Goal: Task Accomplishment & Management: Use online tool/utility

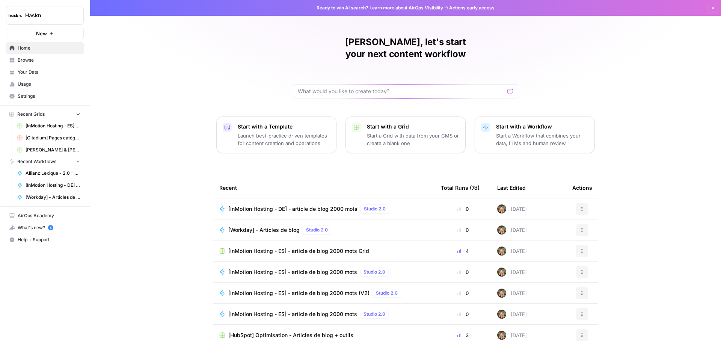
click at [282, 247] on span "[InMotion Hosting - ES] - article de blog 2000 mots Grid" at bounding box center [298, 251] width 141 height 8
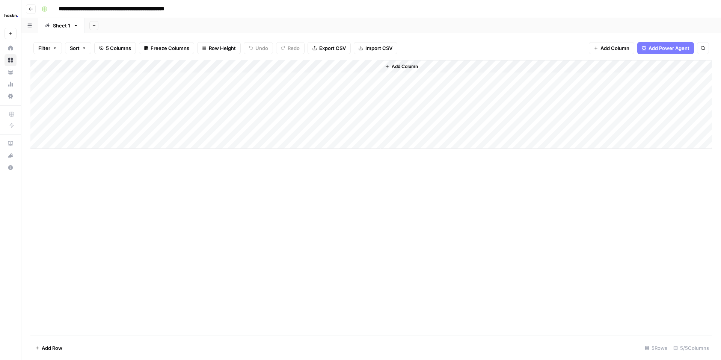
click at [71, 143] on div "Add Column" at bounding box center [371, 104] width 682 height 89
drag, startPoint x: 71, startPoint y: 156, endPoint x: 69, endPoint y: 150, distance: 6.7
click at [71, 156] on div "Add Column" at bounding box center [371, 110] width 682 height 101
click at [65, 128] on div "Add Column" at bounding box center [371, 117] width 682 height 114
type textarea "**"
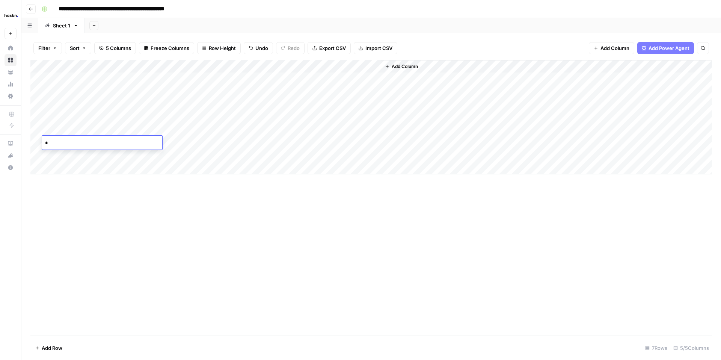
type textarea "**"
click at [119, 129] on div "Add Column" at bounding box center [371, 117] width 682 height 114
click at [211, 126] on div "Add Column" at bounding box center [371, 117] width 682 height 114
click at [159, 143] on div "Add Column" at bounding box center [371, 117] width 682 height 114
click at [195, 143] on div "Add Column" at bounding box center [371, 117] width 682 height 114
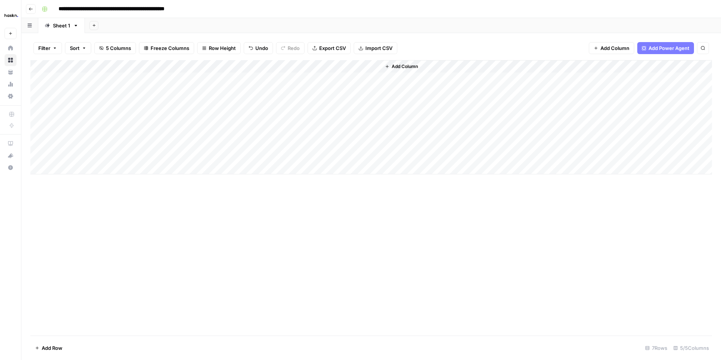
click at [281, 128] on div "Add Column" at bounding box center [371, 117] width 682 height 114
click at [278, 141] on div "Add Column" at bounding box center [371, 117] width 682 height 114
click at [372, 130] on div "Add Column" at bounding box center [371, 117] width 682 height 114
click at [306, 128] on div "Add Column" at bounding box center [371, 117] width 682 height 114
click at [339, 142] on div "Add Column" at bounding box center [371, 117] width 682 height 114
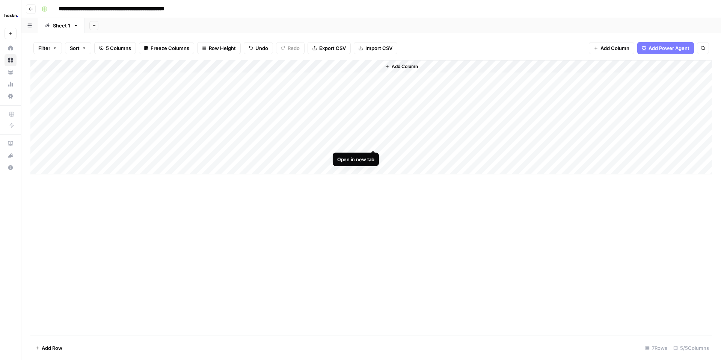
click at [372, 143] on div "Add Column" at bounding box center [371, 117] width 682 height 114
click at [305, 142] on div "Add Column" at bounding box center [371, 117] width 682 height 114
type input "**********"
click at [361, 144] on div "Add Column" at bounding box center [371, 117] width 682 height 114
click at [372, 142] on div "Add Column" at bounding box center [371, 117] width 682 height 114
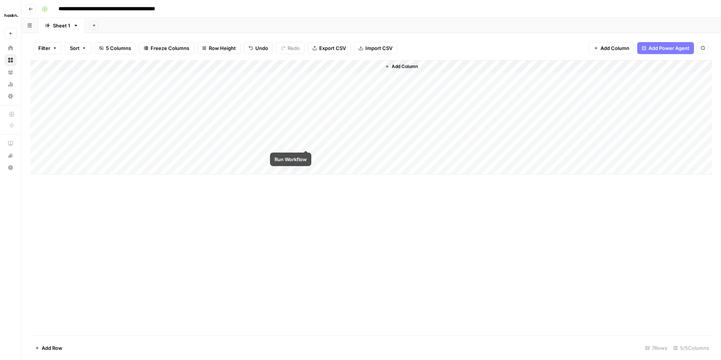
click at [304, 143] on div "Add Column" at bounding box center [371, 117] width 682 height 114
click at [363, 129] on div "Add Column" at bounding box center [371, 117] width 682 height 114
click at [373, 128] on div "Add Column" at bounding box center [371, 117] width 682 height 114
click at [372, 129] on div "Add Column" at bounding box center [371, 117] width 682 height 114
click at [307, 130] on div "Add Column" at bounding box center [371, 117] width 682 height 114
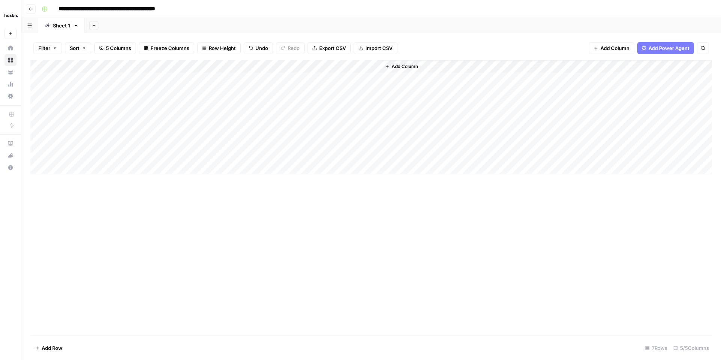
click at [377, 130] on div "Add Column" at bounding box center [371, 117] width 682 height 114
click at [295, 68] on div "Add Column" at bounding box center [371, 117] width 682 height 114
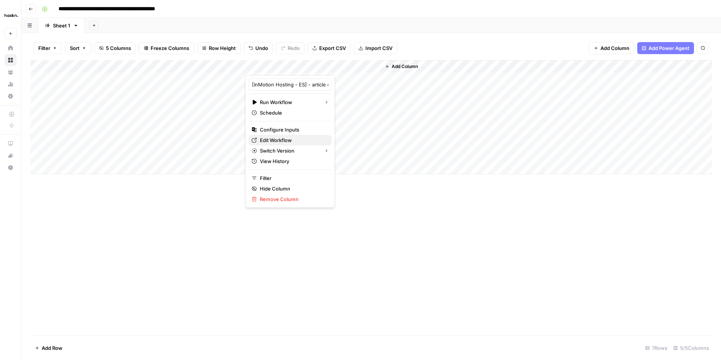
click at [277, 138] on span "Edit Workflow" at bounding box center [293, 140] width 66 height 8
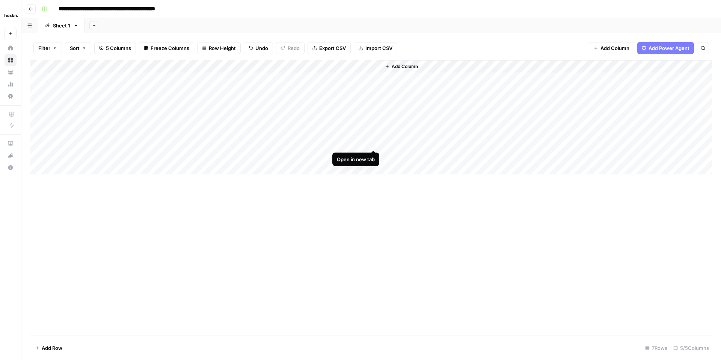
click at [372, 143] on div "Add Column" at bounding box center [371, 117] width 682 height 114
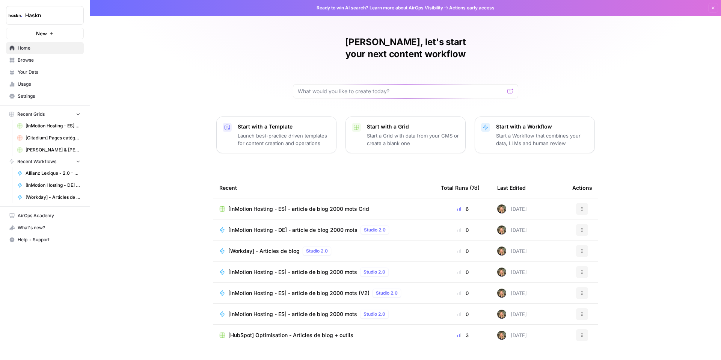
click at [29, 62] on span "Browse" at bounding box center [49, 60] width 63 height 7
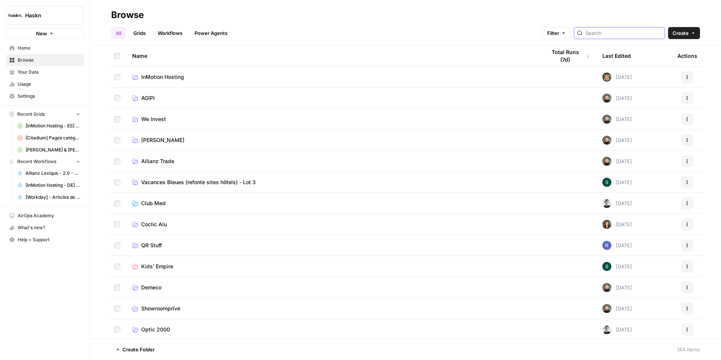
click at [622, 36] on input "search" at bounding box center [624, 33] width 76 height 8
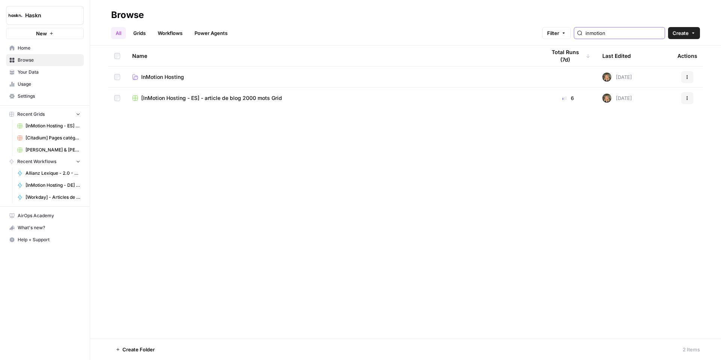
type input "inmotion"
click at [687, 96] on icon "button" at bounding box center [687, 98] width 5 height 5
click at [625, 145] on span "Move To" at bounding box center [654, 143] width 60 height 8
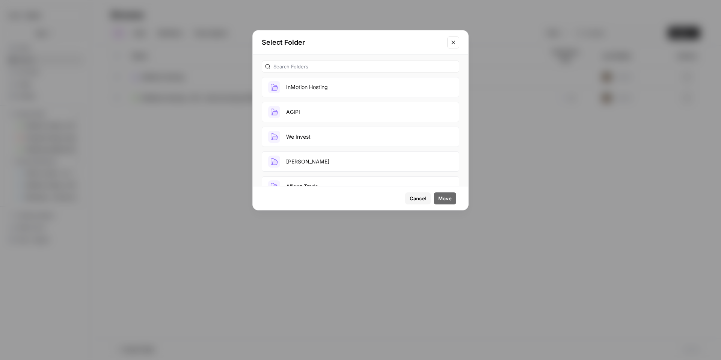
click at [328, 91] on button "InMotion Hosting" at bounding box center [361, 87] width 198 height 20
click at [447, 196] on span "Move" at bounding box center [445, 199] width 14 height 8
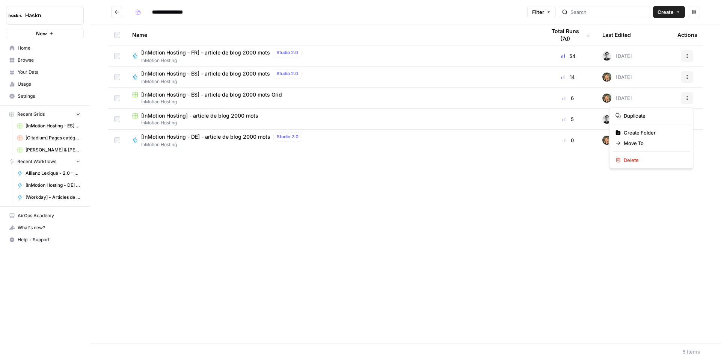
click at [688, 96] on icon "button" at bounding box center [687, 98] width 5 height 5
click at [269, 94] on span "[InMotion Hosting - ES] - article de blog 2000 mots Grid" at bounding box center [211, 95] width 141 height 8
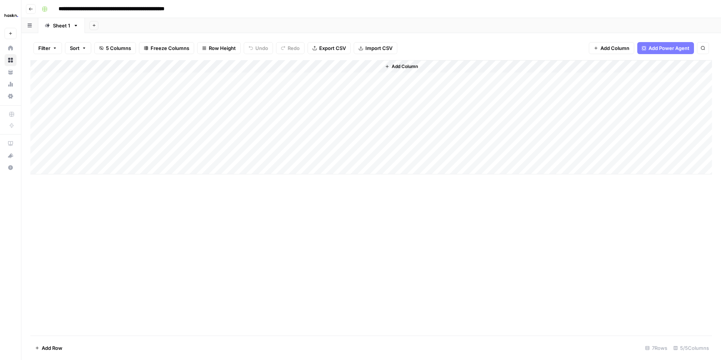
click at [203, 10] on input "**********" at bounding box center [129, 9] width 148 height 12
type input "**********"
click at [31, 8] on icon "button" at bounding box center [31, 9] width 5 height 5
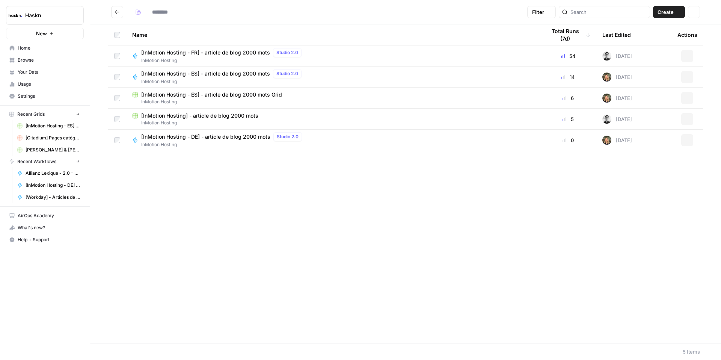
type input "**********"
click at [237, 131] on td "[InMotion Hosting - DE] - article de blog 2000 mots Studio 2.0 InMotion Hosting" at bounding box center [333, 140] width 414 height 21
click at [236, 135] on span "[InMotion Hosting - DE] - article de blog 2000 mots" at bounding box center [205, 137] width 129 height 8
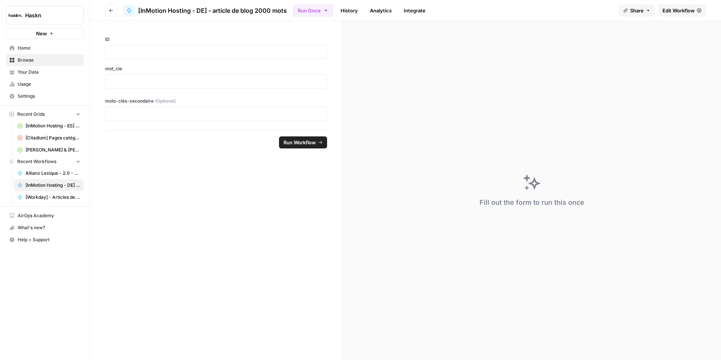
click at [670, 12] on span "Edit Workflow" at bounding box center [679, 11] width 32 height 8
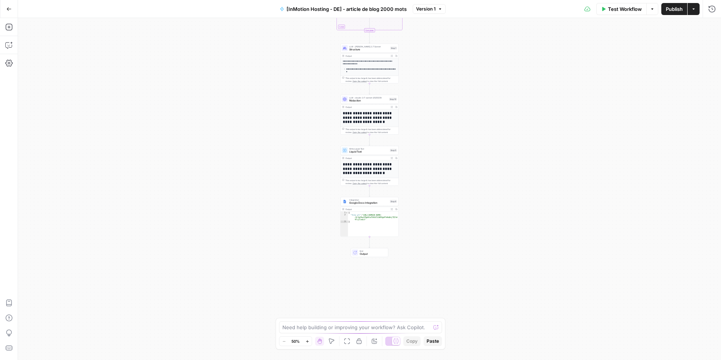
click at [310, 341] on button "Zoom In" at bounding box center [307, 341] width 9 height 9
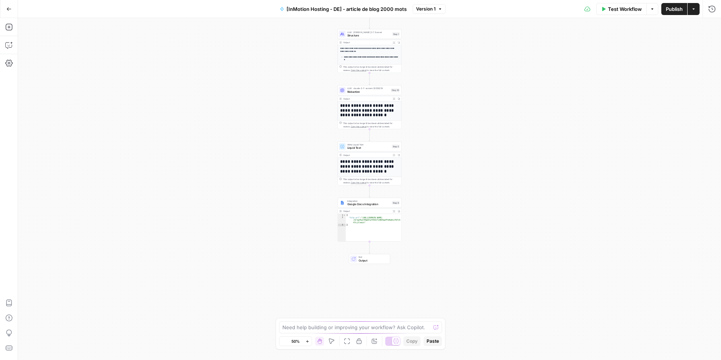
click at [310, 341] on button "Zoom In" at bounding box center [307, 341] width 9 height 9
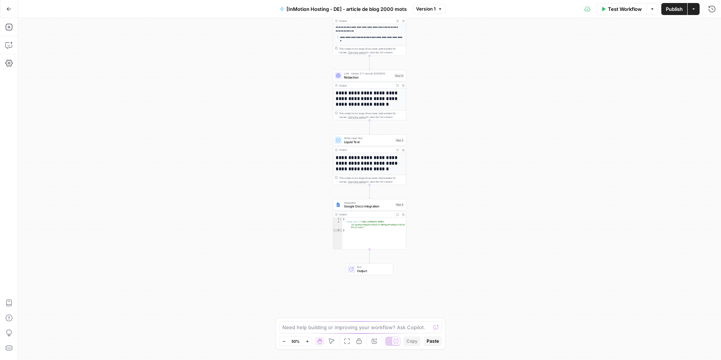
click at [310, 341] on button "Zoom In" at bounding box center [307, 341] width 9 height 9
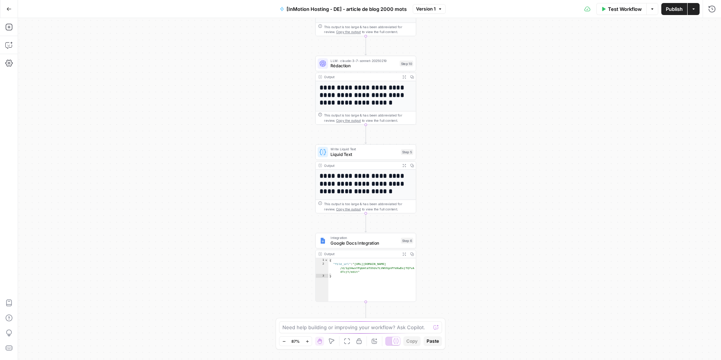
drag, startPoint x: 519, startPoint y: 138, endPoint x: 515, endPoint y: 168, distance: 30.3
click at [515, 168] on div "Workflow Set Inputs Inputs Google Search Google Search Step 2 Output Expand Out…" at bounding box center [369, 189] width 703 height 342
click at [696, 12] on button "Actions" at bounding box center [694, 9] width 12 height 12
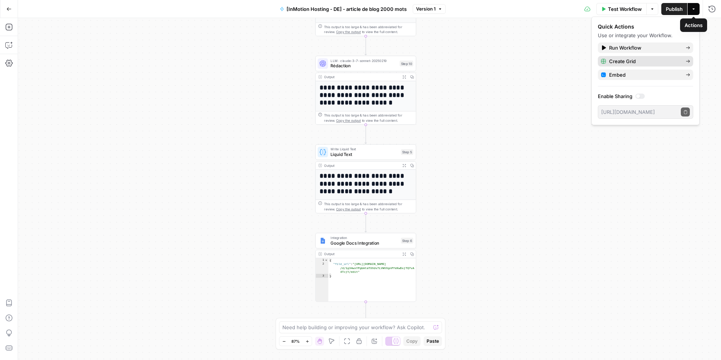
click at [633, 61] on span "Create Grid" at bounding box center [644, 61] width 71 height 8
click at [633, 61] on div "Workflow Set Inputs Inputs Google Search Google Search Step 2 Output Expand Out…" at bounding box center [369, 189] width 703 height 342
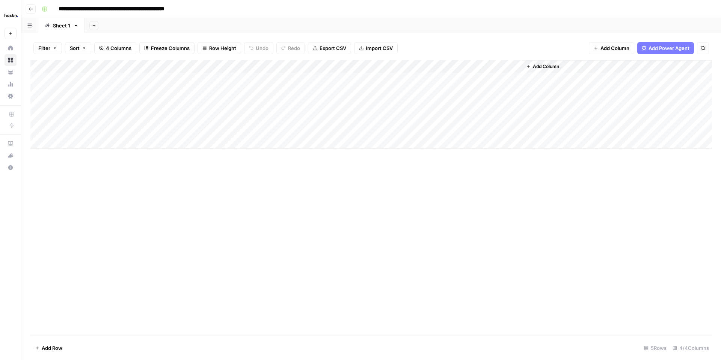
click at [113, 75] on div "Add Column" at bounding box center [371, 104] width 682 height 89
click at [179, 77] on div "Add Column" at bounding box center [371, 104] width 682 height 89
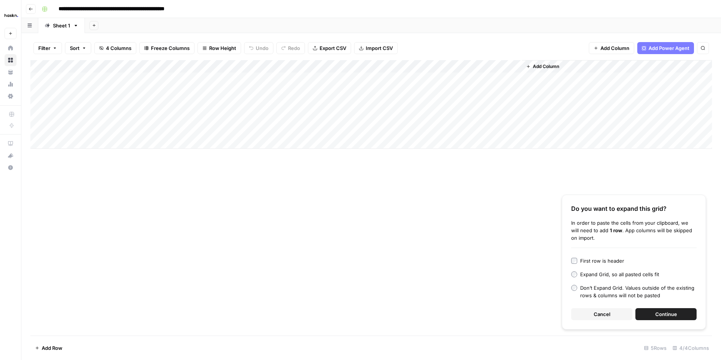
click at [644, 318] on button "Continue" at bounding box center [666, 314] width 61 height 12
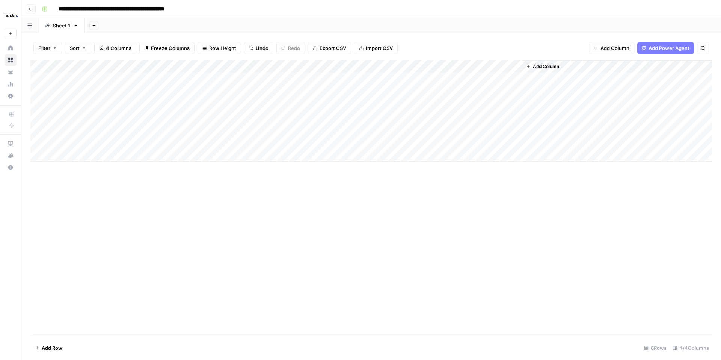
click at [108, 79] on div "Add Column" at bounding box center [371, 110] width 682 height 101
click at [162, 77] on div "Add Column" at bounding box center [371, 110] width 682 height 101
drag, startPoint x: 165, startPoint y: 78, endPoint x: 166, endPoint y: 149, distance: 70.6
click at [167, 149] on div "Add Column" at bounding box center [371, 110] width 682 height 101
click at [121, 81] on div "Add Column" at bounding box center [371, 110] width 682 height 101
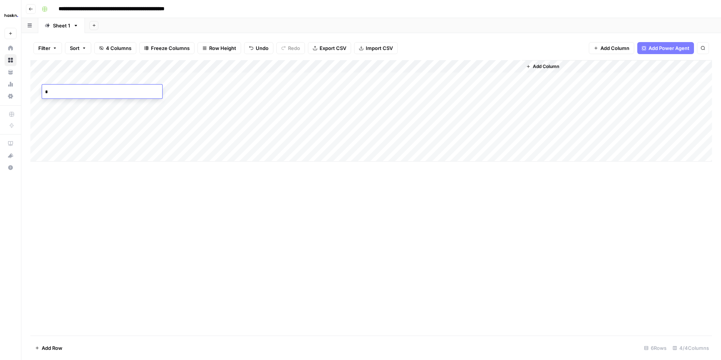
type textarea "**"
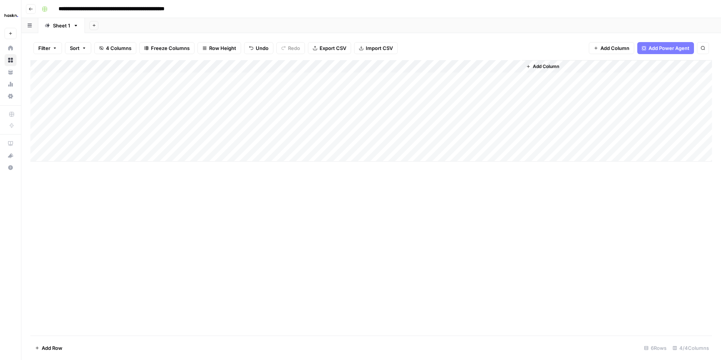
click at [322, 75] on div "Add Column" at bounding box center [371, 110] width 682 height 101
click at [419, 64] on div "Add Column" at bounding box center [371, 110] width 682 height 101
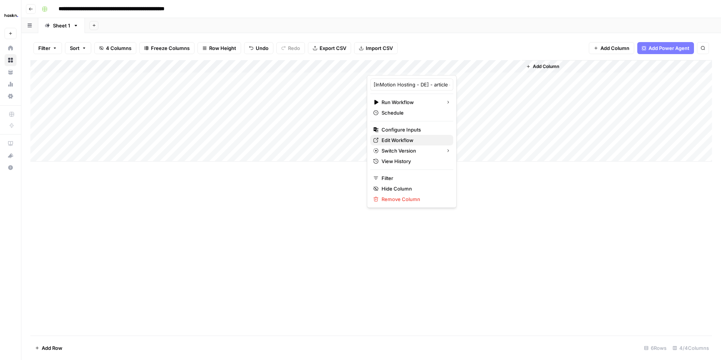
click at [408, 138] on span "Edit Workflow" at bounding box center [415, 140] width 66 height 8
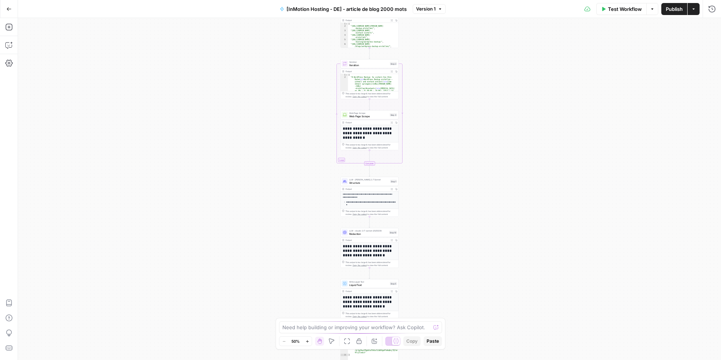
click at [309, 344] on button "Zoom In" at bounding box center [307, 341] width 9 height 9
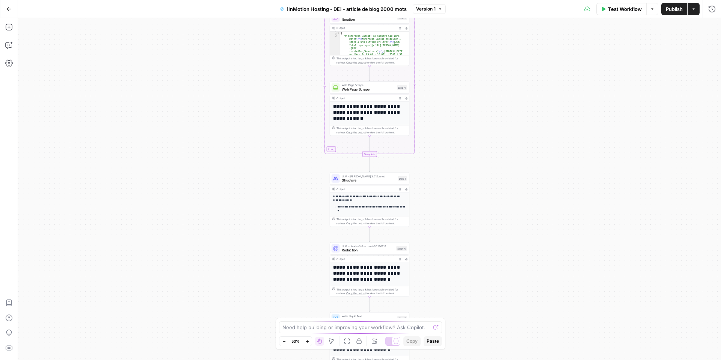
click at [309, 344] on button "Zoom In" at bounding box center [307, 341] width 9 height 9
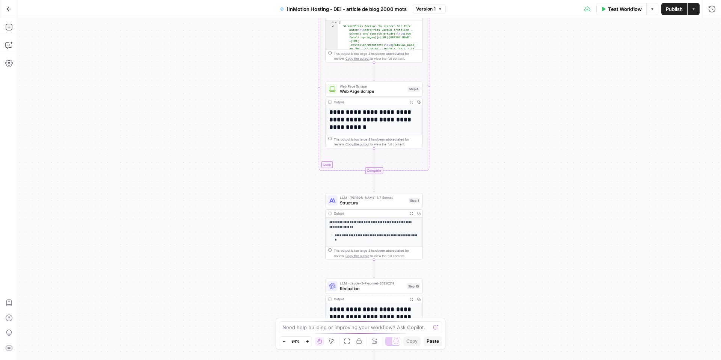
drag, startPoint x: 261, startPoint y: 209, endPoint x: 282, endPoint y: 207, distance: 21.1
click at [261, 219] on div "Workflow Set Inputs Inputs Google Search Google Search Step 2 Output Expand Out…" at bounding box center [369, 189] width 703 height 342
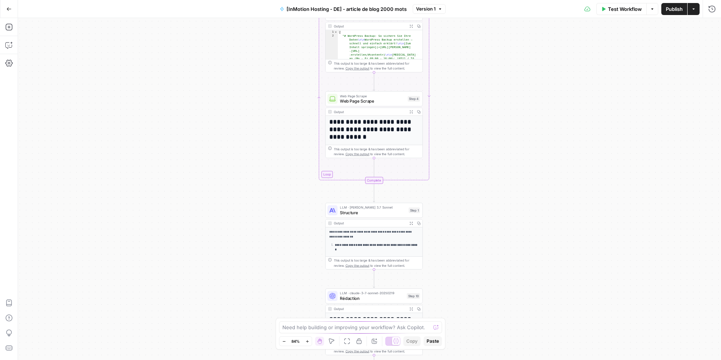
click at [364, 212] on span "Structure" at bounding box center [373, 212] width 66 height 6
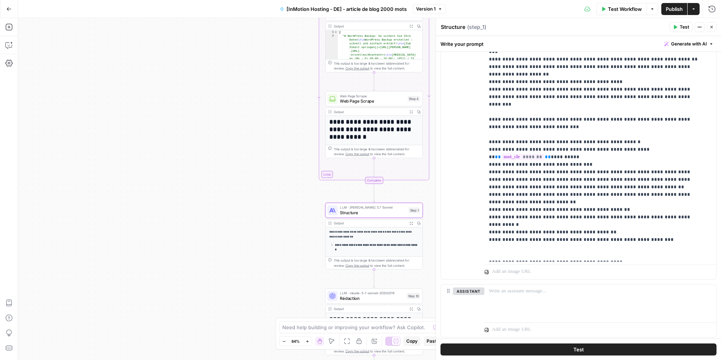
scroll to position [199, 0]
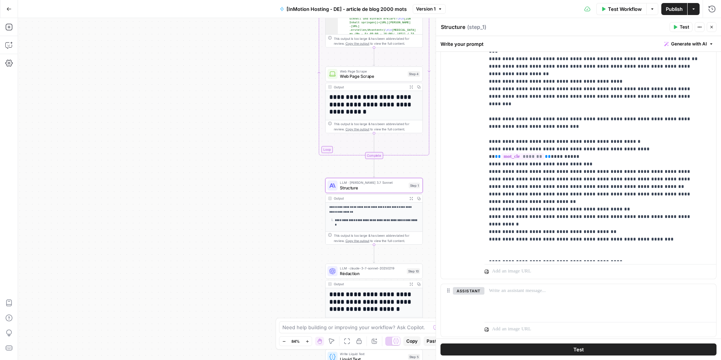
click at [261, 229] on div "Workflow Set Inputs Inputs Google Search Google Search Step 2 Output Expand Out…" at bounding box center [369, 189] width 703 height 342
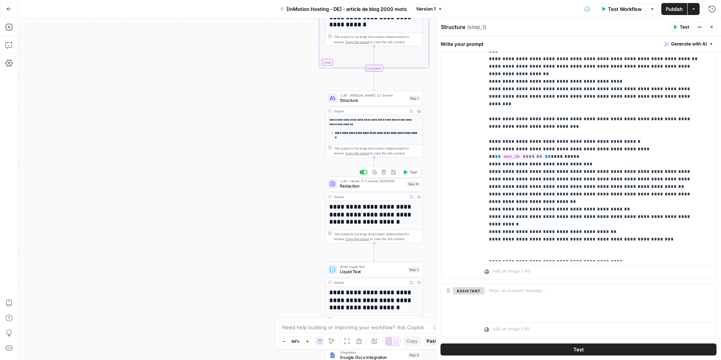
click at [372, 187] on span "Rédaction" at bounding box center [372, 186] width 64 height 6
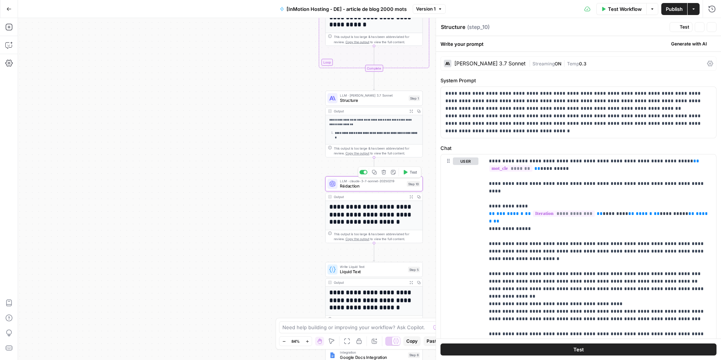
type textarea "Rédaction"
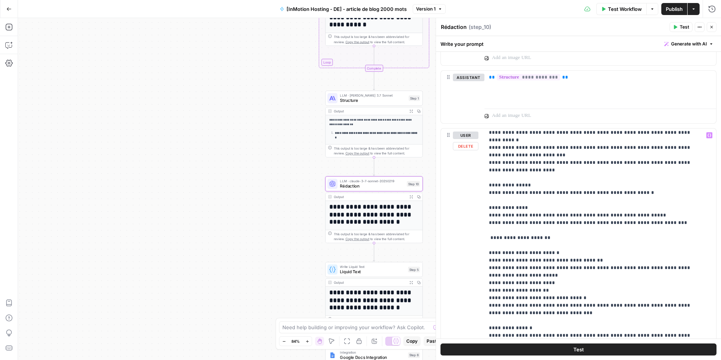
scroll to position [404, 0]
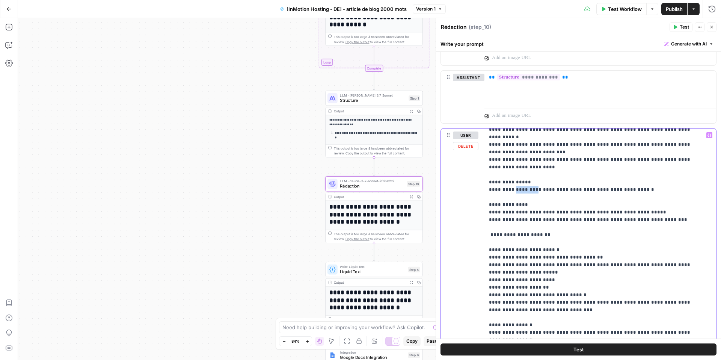
drag, startPoint x: 533, startPoint y: 161, endPoint x: 515, endPoint y: 162, distance: 18.4
click at [515, 162] on p "**********" at bounding box center [595, 141] width 212 height 826
drag, startPoint x: 680, startPoint y: 189, endPoint x: 513, endPoint y: 191, distance: 166.8
click at [513, 191] on p "**********" at bounding box center [595, 141] width 212 height 826
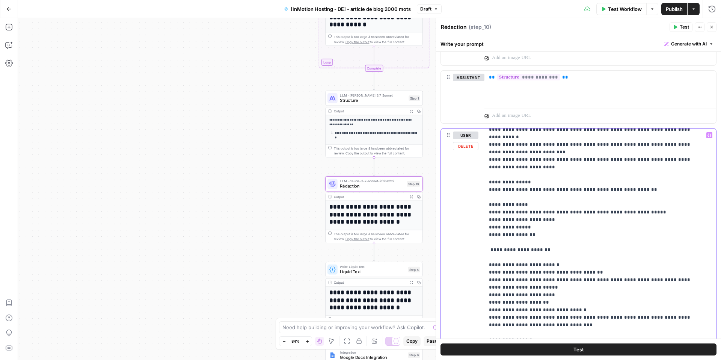
click at [512, 190] on p "**********" at bounding box center [595, 149] width 212 height 842
click at [521, 191] on p "**********" at bounding box center [595, 149] width 212 height 842
click at [553, 194] on p "**********" at bounding box center [595, 149] width 212 height 842
click at [553, 192] on p "**********" at bounding box center [595, 149] width 212 height 842
click at [494, 197] on p "**********" at bounding box center [595, 149] width 212 height 842
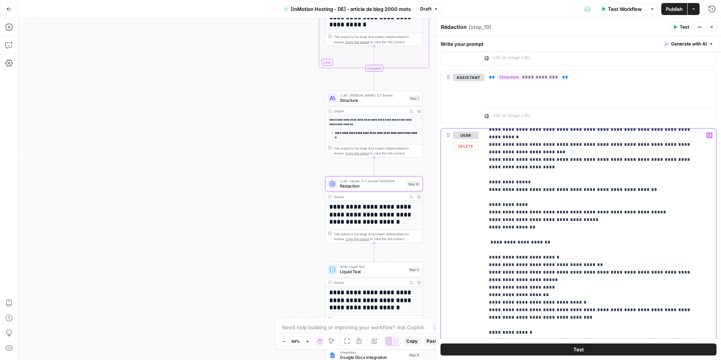
click at [493, 200] on p "**********" at bounding box center [595, 145] width 212 height 834
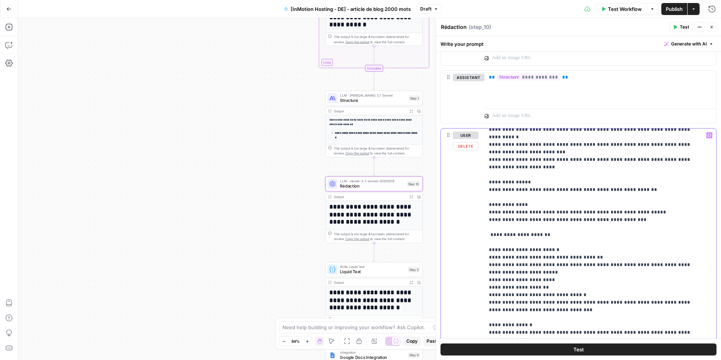
click at [638, 193] on p "**********" at bounding box center [595, 141] width 212 height 826
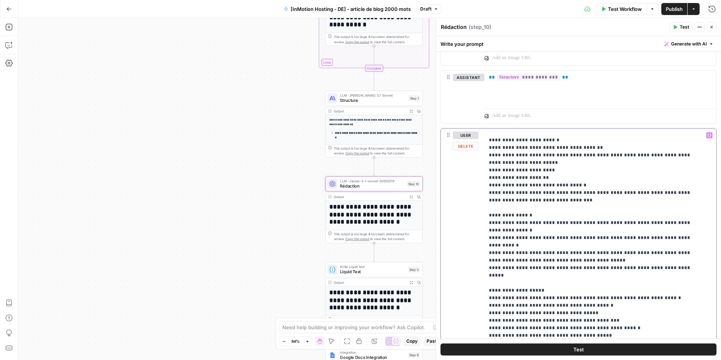
scroll to position [526, 0]
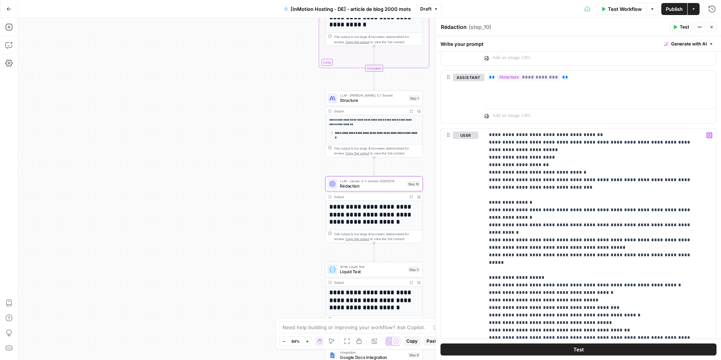
click at [669, 7] on span "Publish" at bounding box center [674, 9] width 17 height 8
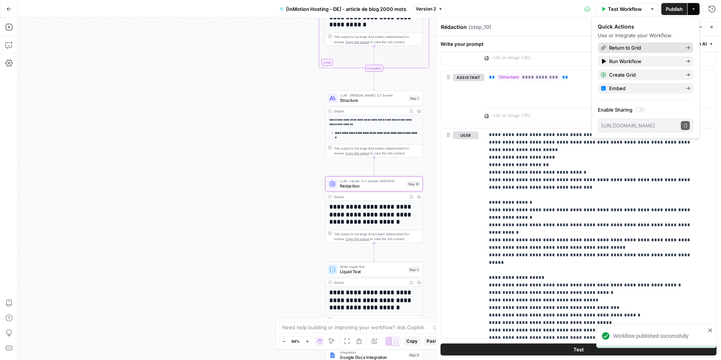
click at [627, 50] on span "Return to Grid" at bounding box center [644, 48] width 71 height 8
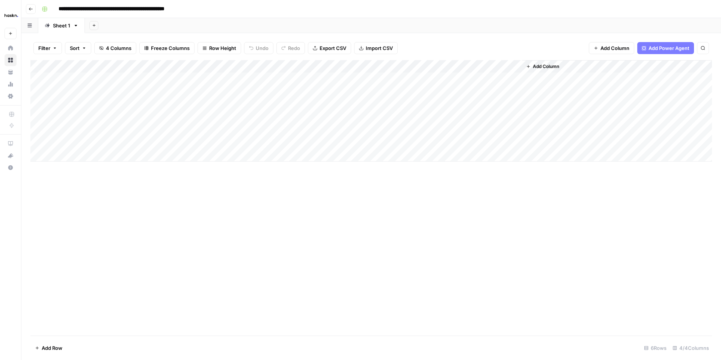
click at [443, 78] on div "Add Column" at bounding box center [371, 110] width 682 height 101
click at [502, 66] on div "Add Column" at bounding box center [371, 110] width 682 height 101
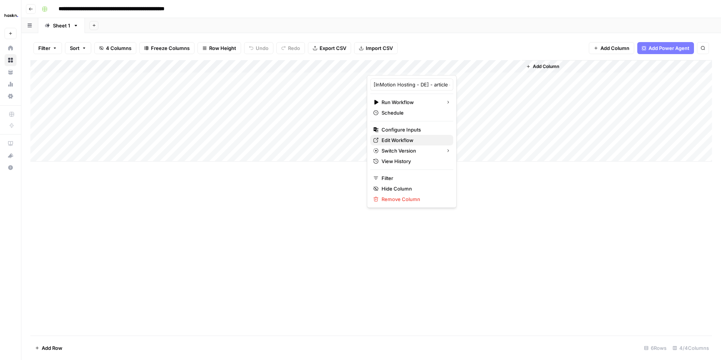
click at [393, 141] on span "Edit Workflow" at bounding box center [415, 140] width 66 height 8
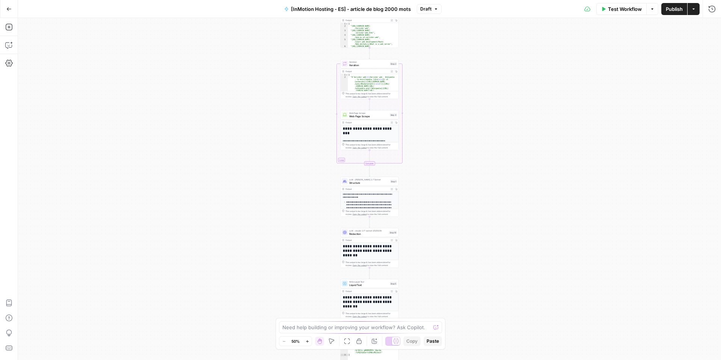
click at [364, 236] on div "LLM · [PERSON_NAME]-3-7-sonnet-20250219 Rédaction Step 10" at bounding box center [370, 232] width 58 height 9
click at [363, 233] on span "Rédaction" at bounding box center [368, 234] width 38 height 4
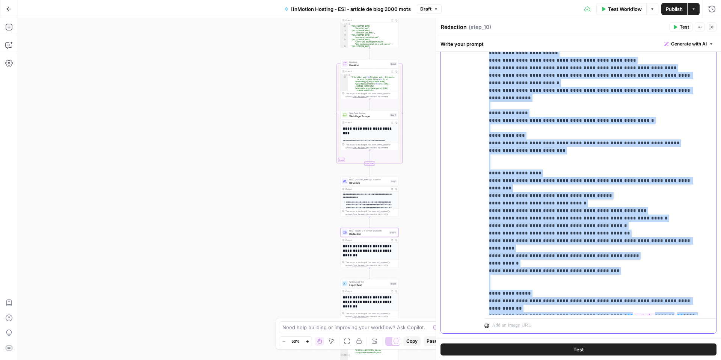
scroll to position [533, 0]
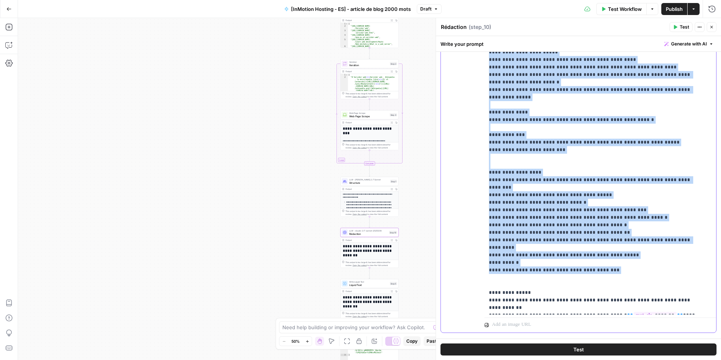
drag, startPoint x: 489, startPoint y: 202, endPoint x: 615, endPoint y: 192, distance: 126.7
copy p "**********"
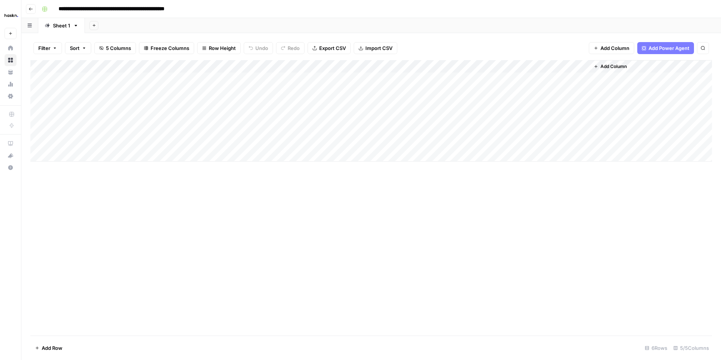
click at [376, 92] on div "Add Column" at bounding box center [371, 110] width 682 height 101
click at [556, 83] on div "Add Column" at bounding box center [371, 110] width 682 height 101
click at [585, 79] on div "Add Column" at bounding box center [371, 110] width 682 height 101
click at [444, 102] on div "Add Column" at bounding box center [371, 110] width 682 height 101
click at [442, 117] on div "Add Column" at bounding box center [371, 110] width 682 height 101
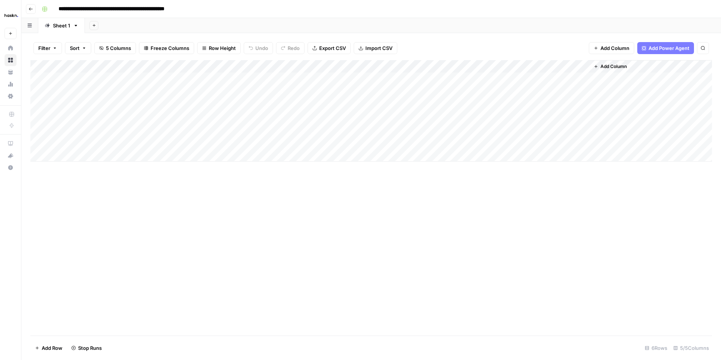
click at [440, 142] on div "Add Column" at bounding box center [371, 110] width 682 height 101
click at [441, 131] on div "Add Column" at bounding box center [371, 110] width 682 height 101
click at [195, 83] on div "Add Column" at bounding box center [371, 110] width 682 height 101
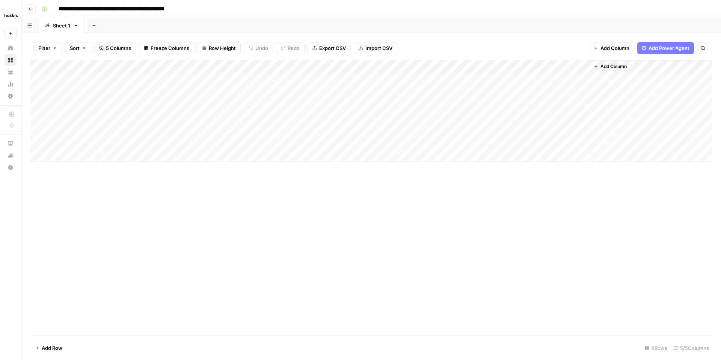
click at [213, 78] on div "Add Column" at bounding box center [371, 110] width 682 height 101
drag, startPoint x: 209, startPoint y: 79, endPoint x: 147, endPoint y: 79, distance: 62.4
click at [147, 79] on body "**********" at bounding box center [360, 180] width 721 height 360
click at [505, 66] on div "Add Column" at bounding box center [371, 110] width 682 height 101
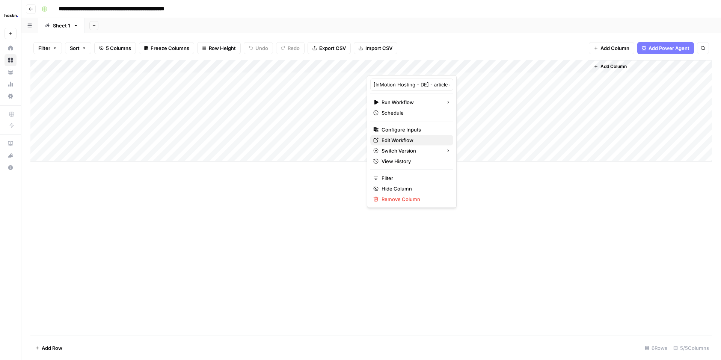
click at [402, 142] on span "Edit Workflow" at bounding box center [415, 140] width 66 height 8
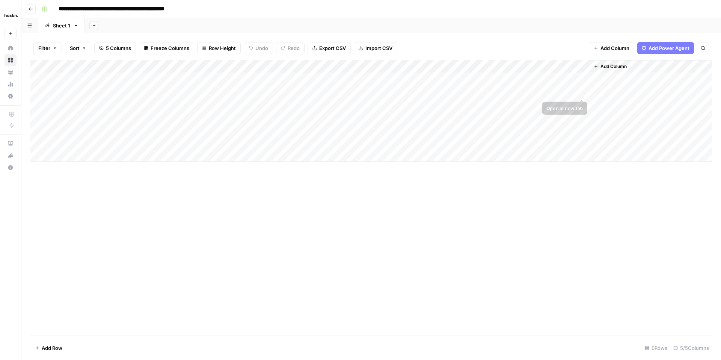
click at [581, 95] on div "Add Column" at bounding box center [371, 110] width 682 height 101
click at [585, 104] on div "Add Column" at bounding box center [371, 110] width 682 height 101
click at [583, 91] on div "Add Column" at bounding box center [371, 110] width 682 height 101
click at [582, 89] on div "Add Column" at bounding box center [371, 110] width 682 height 101
click at [516, 92] on div "Add Column" at bounding box center [371, 110] width 682 height 101
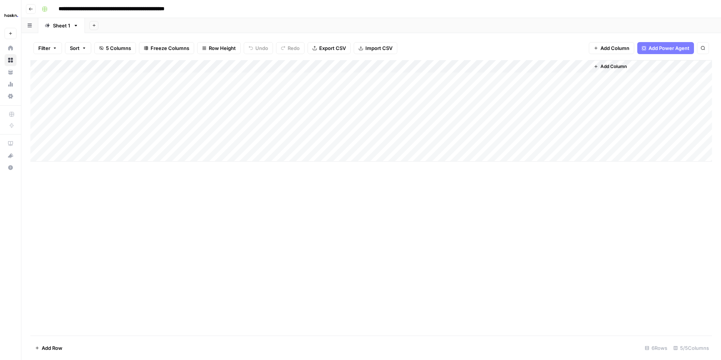
click at [580, 105] on div "Add Column" at bounding box center [371, 110] width 682 height 101
click at [584, 93] on div "Add Column" at bounding box center [371, 110] width 682 height 101
click at [515, 91] on div "Add Column" at bounding box center [371, 110] width 682 height 101
click at [579, 117] on div "Add Column" at bounding box center [371, 110] width 682 height 101
click at [582, 127] on div "Add Column" at bounding box center [371, 110] width 682 height 101
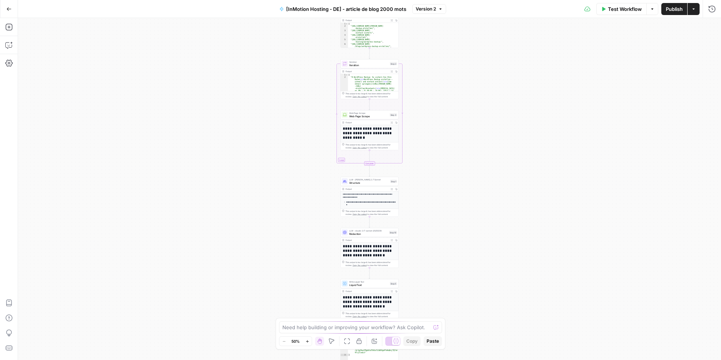
click at [310, 346] on div "Zoom Out 50% Zoom In" at bounding box center [295, 341] width 33 height 10
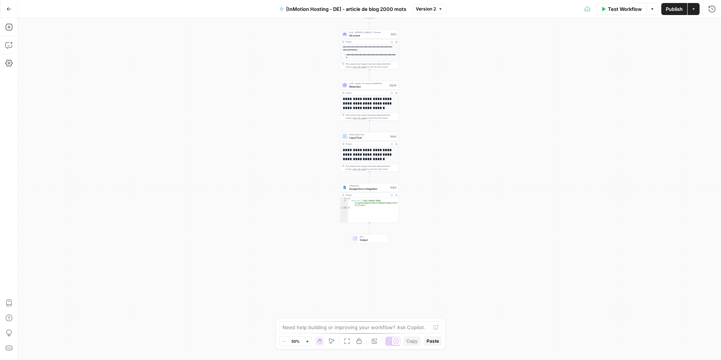
click at [308, 342] on icon "button" at bounding box center [307, 341] width 4 height 4
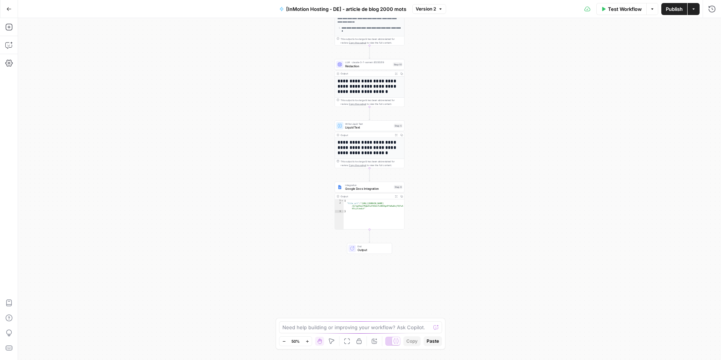
click at [308, 343] on icon "button" at bounding box center [307, 341] width 4 height 4
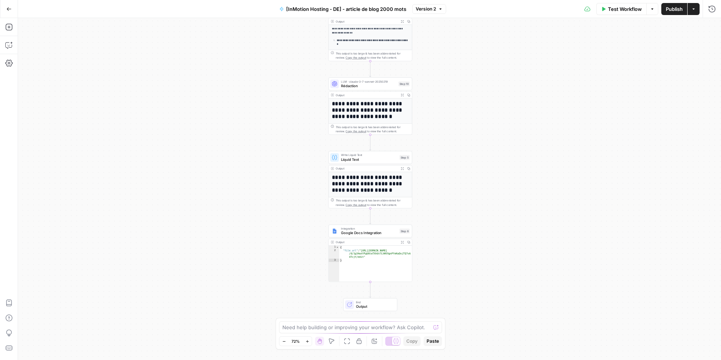
drag, startPoint x: 284, startPoint y: 133, endPoint x: 284, endPoint y: 217, distance: 83.4
click at [284, 212] on div "Workflow Set Inputs Inputs Google Search Google Search Step 2 Output Expand Out…" at bounding box center [369, 189] width 703 height 342
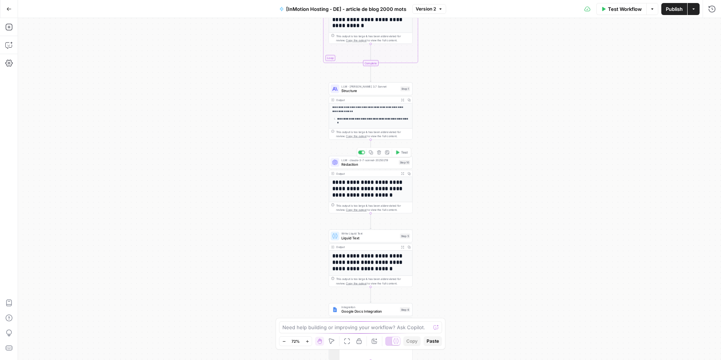
click at [372, 166] on span "Rédaction" at bounding box center [368, 164] width 55 height 5
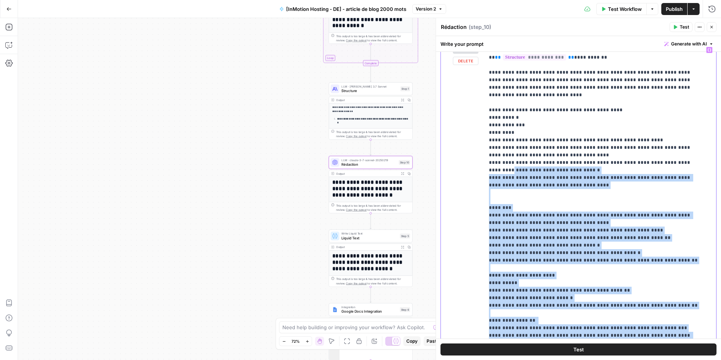
scroll to position [365, 0]
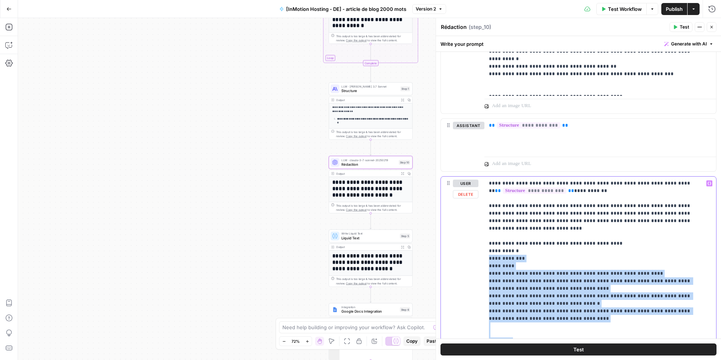
drag, startPoint x: 609, startPoint y: 297, endPoint x: 489, endPoint y: 251, distance: 128.3
copy p "**********"
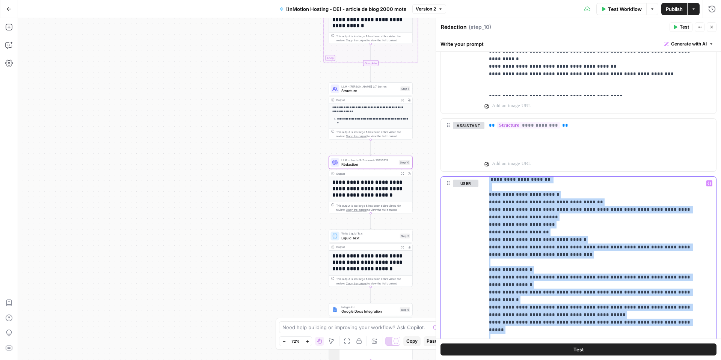
scroll to position [507, 0]
